Goal: Find specific page/section: Find specific page/section

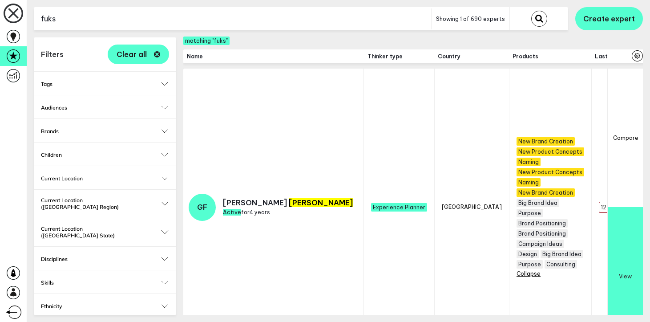
click at [214, 16] on input "fuks" at bounding box center [232, 19] width 397 height 22
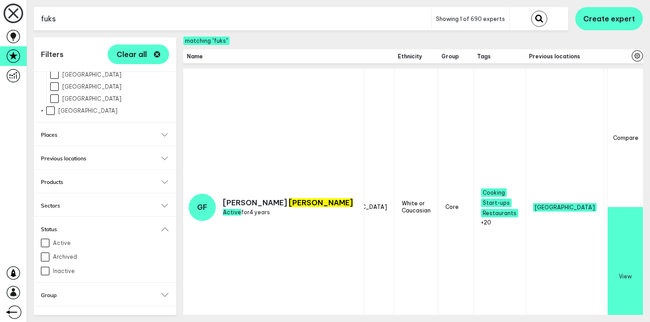
click at [214, 16] on input "fuks" at bounding box center [232, 19] width 397 height 22
type input "[PERSON_NAME]"
click at [531, 11] on button "submit" at bounding box center [539, 19] width 16 height 16
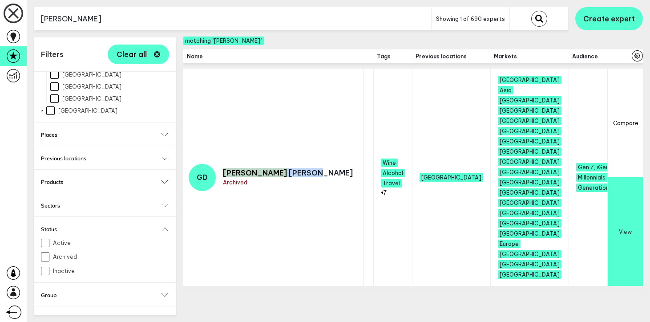
drag, startPoint x: 225, startPoint y: 121, endPoint x: 279, endPoint y: 120, distance: 53.9
click at [279, 168] on p "[PERSON_NAME]" at bounding box center [288, 172] width 130 height 9
click at [283, 168] on p "[PERSON_NAME]" at bounding box center [288, 172] width 130 height 9
drag, startPoint x: 283, startPoint y: 123, endPoint x: 222, endPoint y: 121, distance: 61.0
click at [222, 164] on div "GD [PERSON_NAME] Archived" at bounding box center [271, 177] width 164 height 27
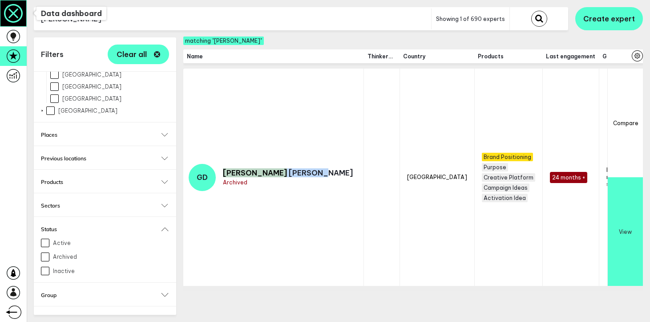
click at [14, 12] on icon at bounding box center [13, 13] width 10 height 10
